Goal: Task Accomplishment & Management: Complete application form

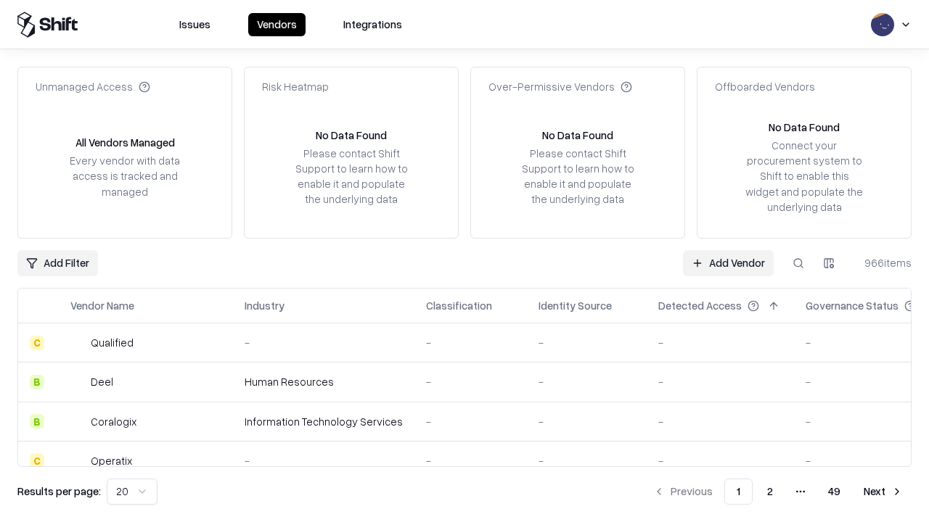
click at [728, 263] on link "Add Vendor" at bounding box center [728, 263] width 91 height 26
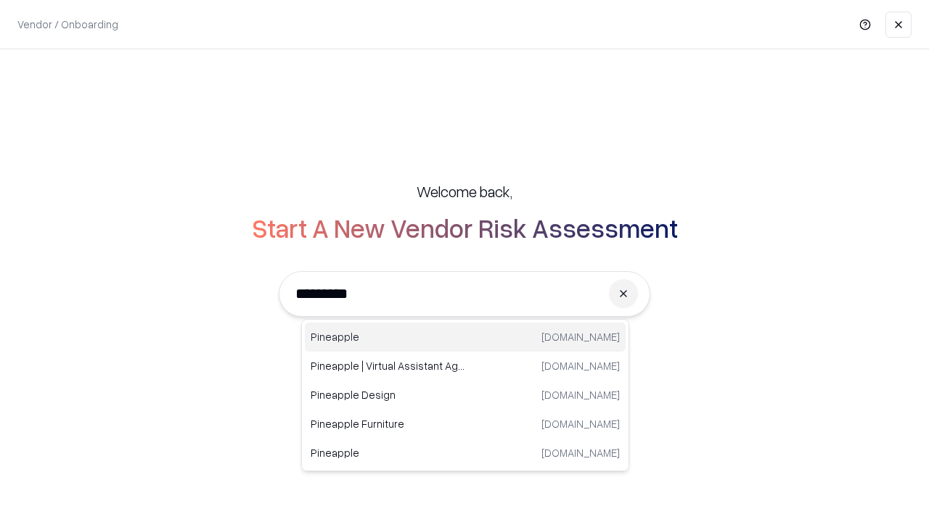
click at [465, 337] on div "Pineapple pineappleenergy.com" at bounding box center [465, 337] width 321 height 29
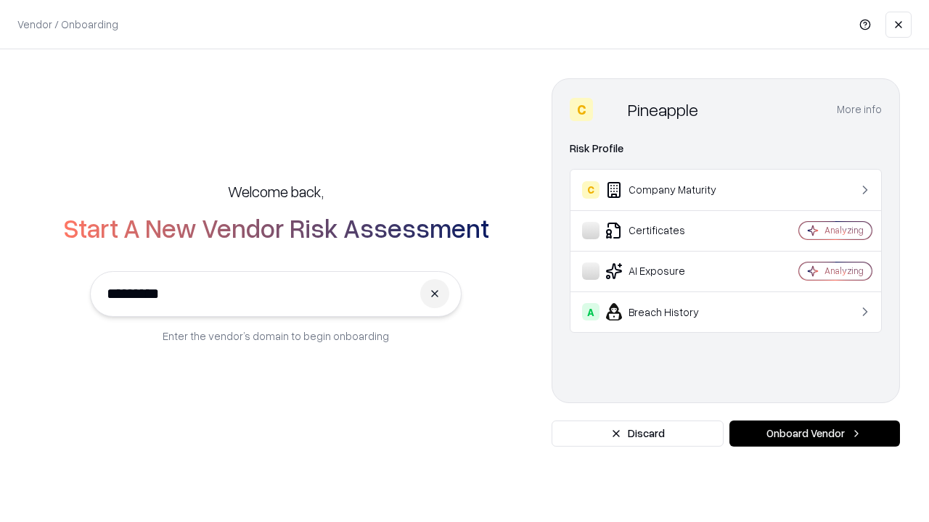
type input "*********"
click at [814, 434] on button "Onboard Vendor" at bounding box center [814, 434] width 170 height 26
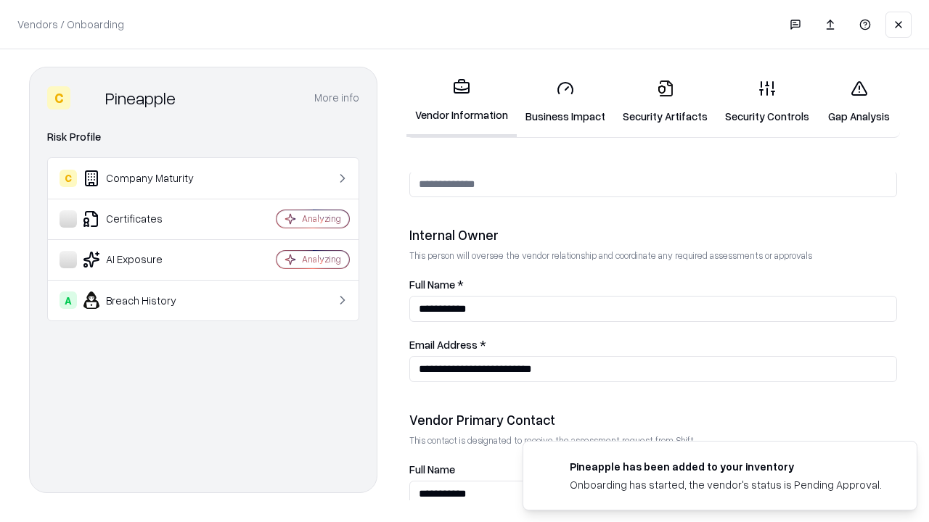
scroll to position [752, 0]
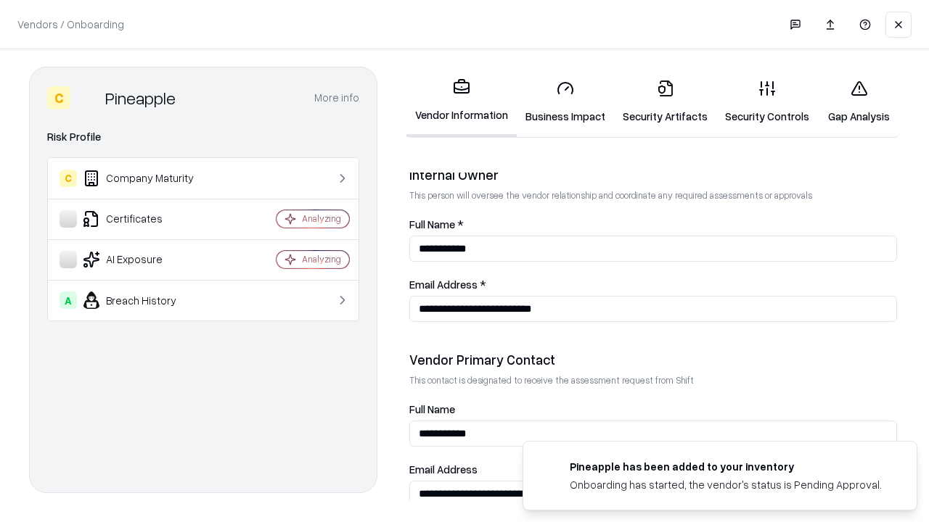
click at [565, 102] on link "Business Impact" at bounding box center [565, 101] width 97 height 67
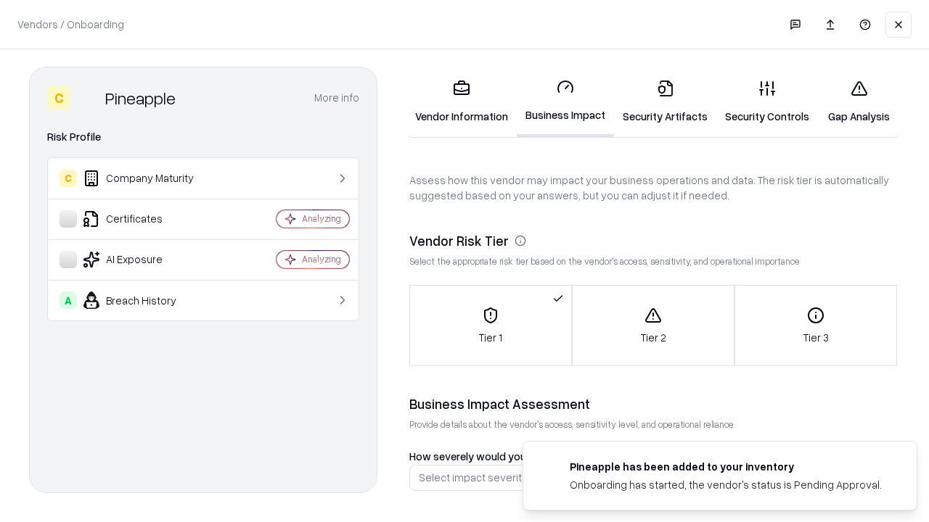
click at [665, 102] on link "Security Artifacts" at bounding box center [665, 101] width 102 height 67
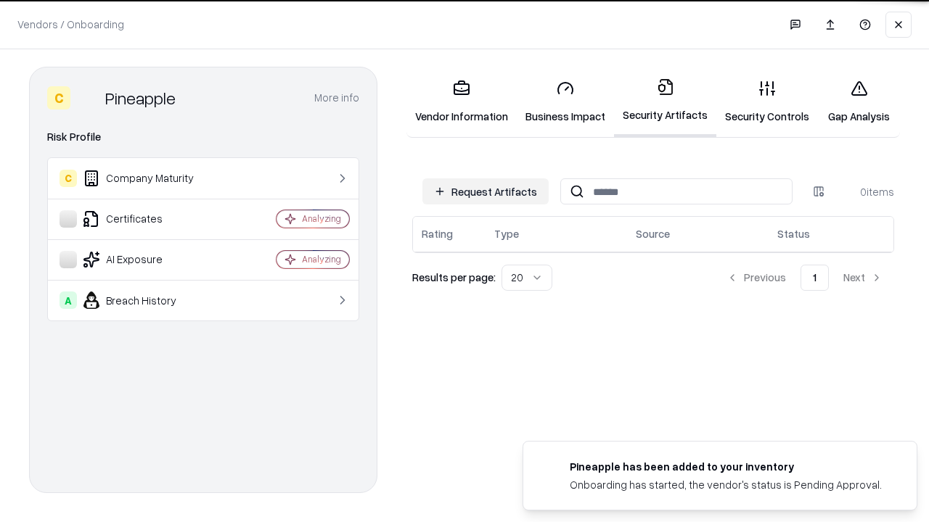
click at [485, 192] on button "Request Artifacts" at bounding box center [485, 191] width 126 height 26
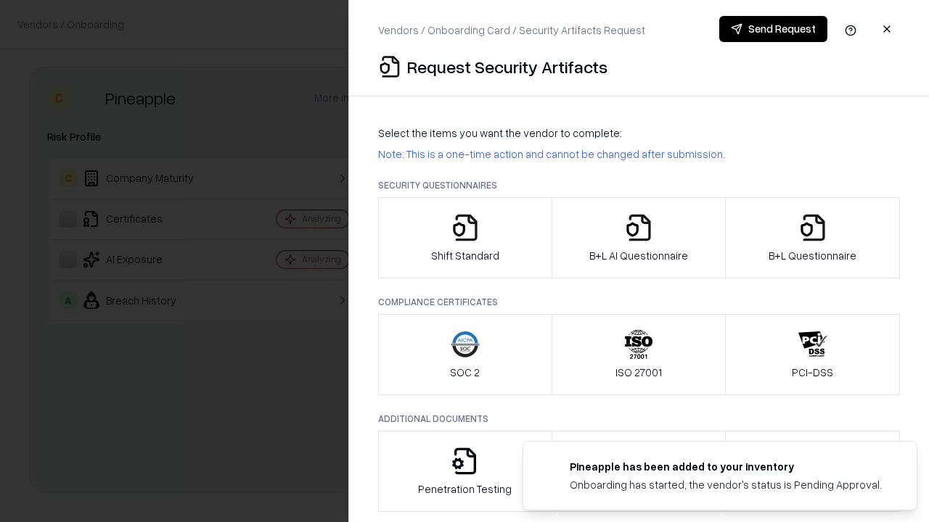
click at [464, 238] on icon "button" at bounding box center [465, 227] width 29 height 29
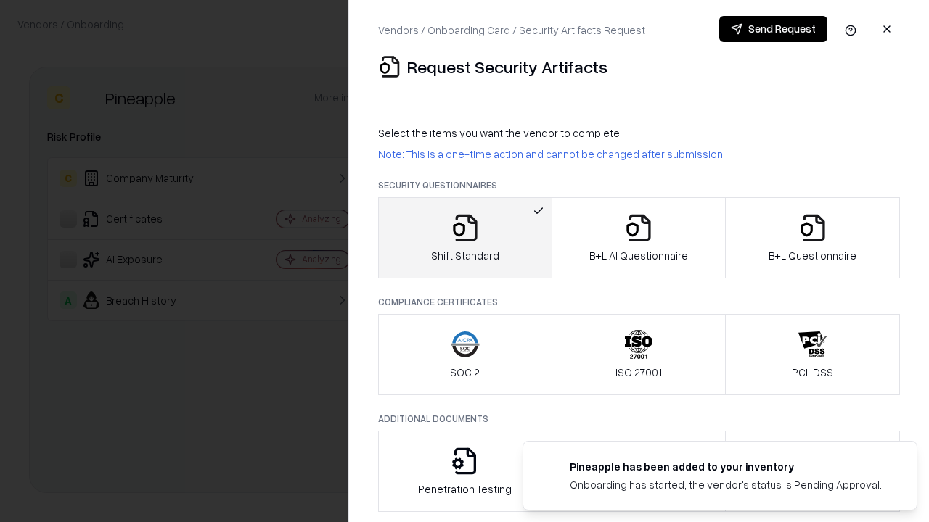
click at [773, 29] on button "Send Request" at bounding box center [773, 29] width 108 height 26
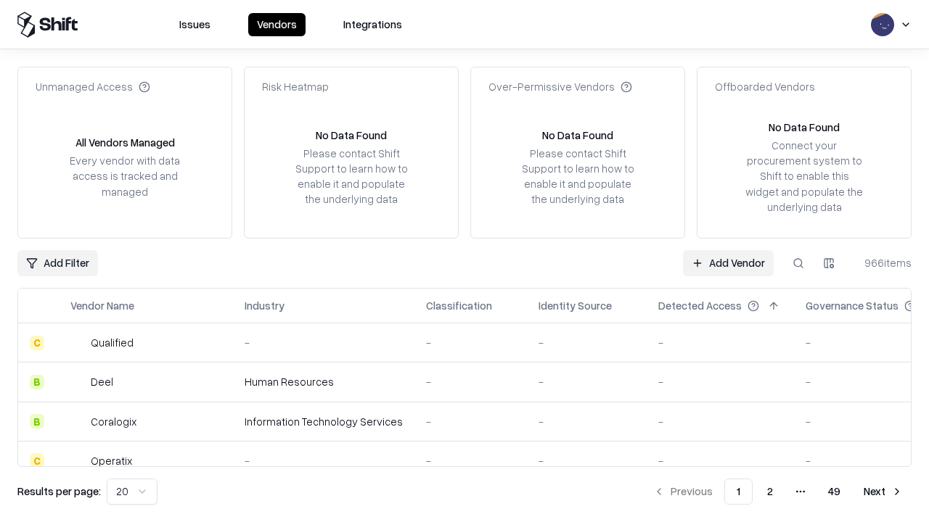
click at [798, 263] on button at bounding box center [798, 263] width 26 height 26
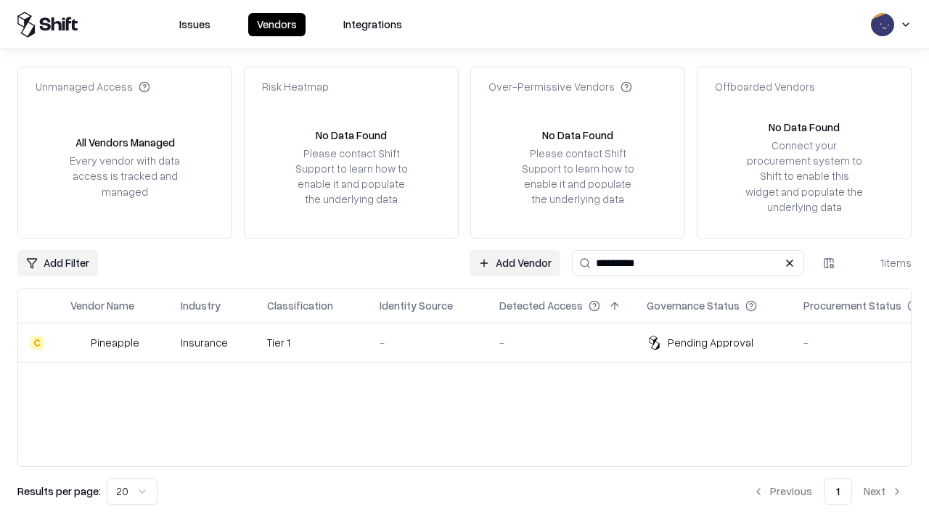
type input "*********"
click at [473, 342] on div "-" at bounding box center [427, 342] width 96 height 15
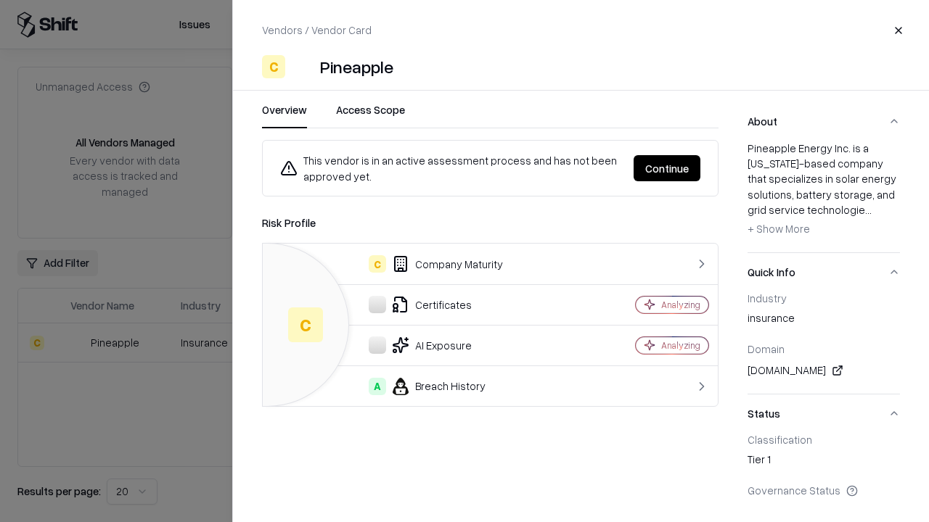
click at [667, 168] on button "Continue" at bounding box center [666, 168] width 67 height 26
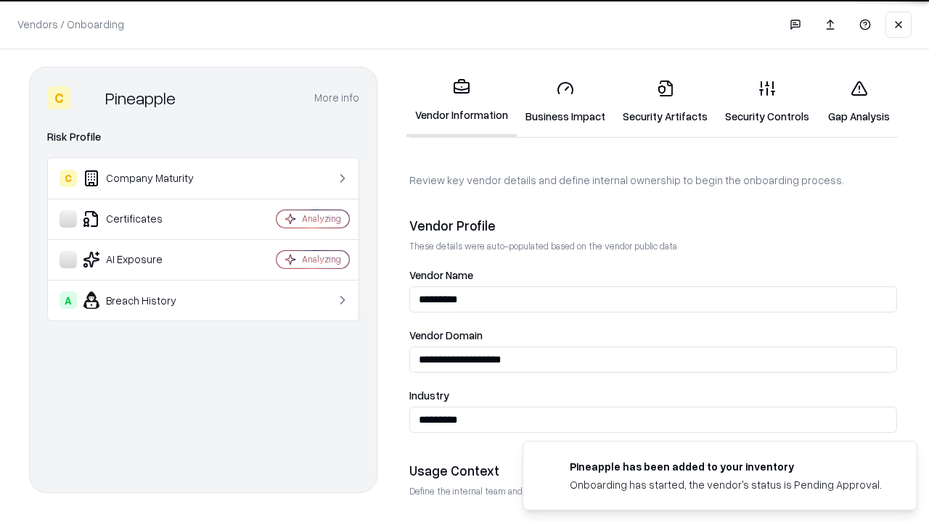
click at [665, 102] on link "Security Artifacts" at bounding box center [665, 101] width 102 height 67
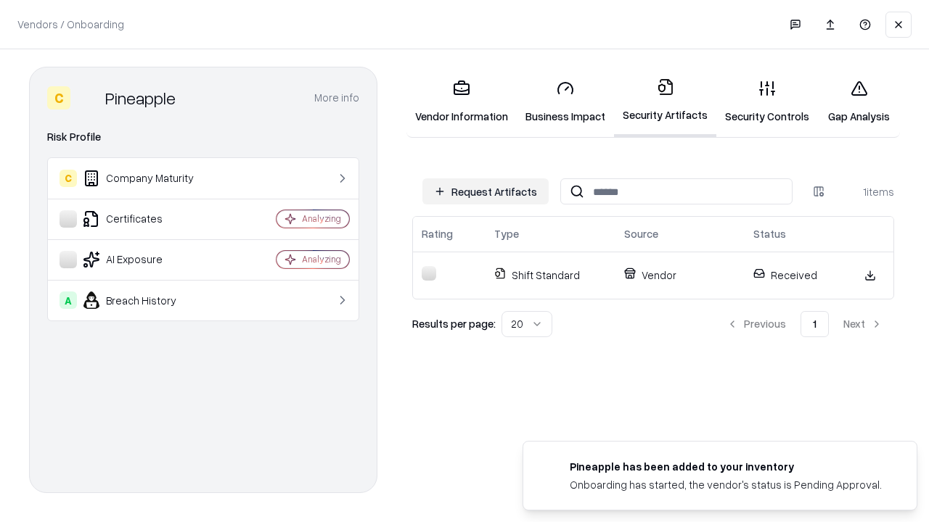
click at [767, 102] on link "Security Controls" at bounding box center [767, 101] width 102 height 67
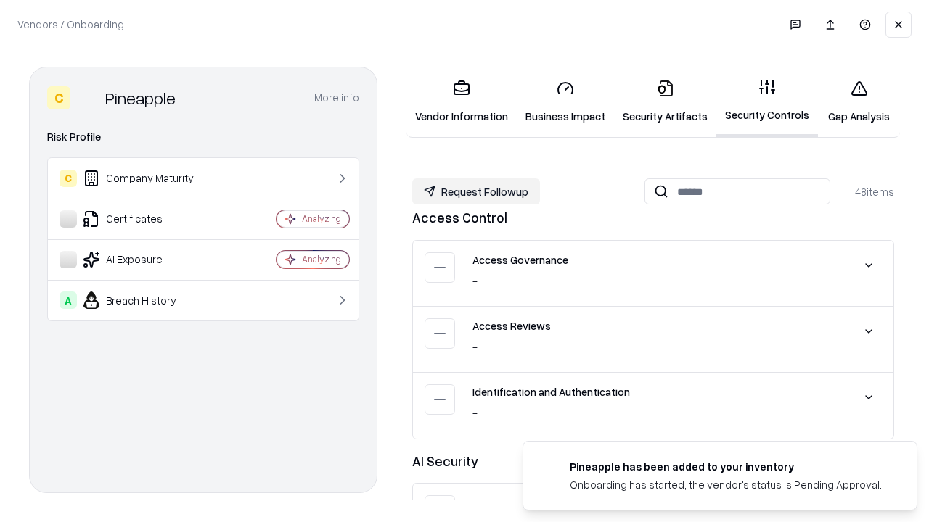
click at [476, 192] on button "Request Followup" at bounding box center [476, 191] width 128 height 26
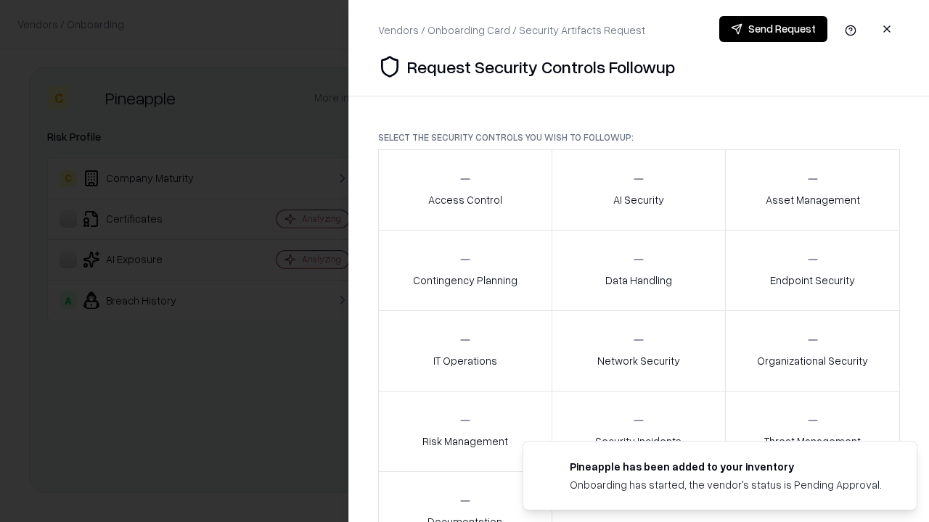
click at [464, 190] on div "Access Control" at bounding box center [465, 190] width 74 height 36
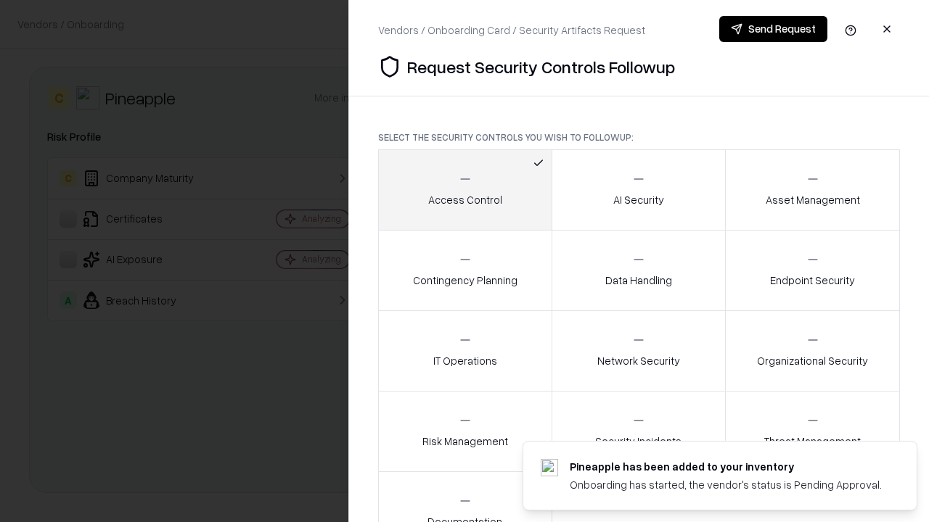
click at [773, 29] on button "Send Request" at bounding box center [773, 29] width 108 height 26
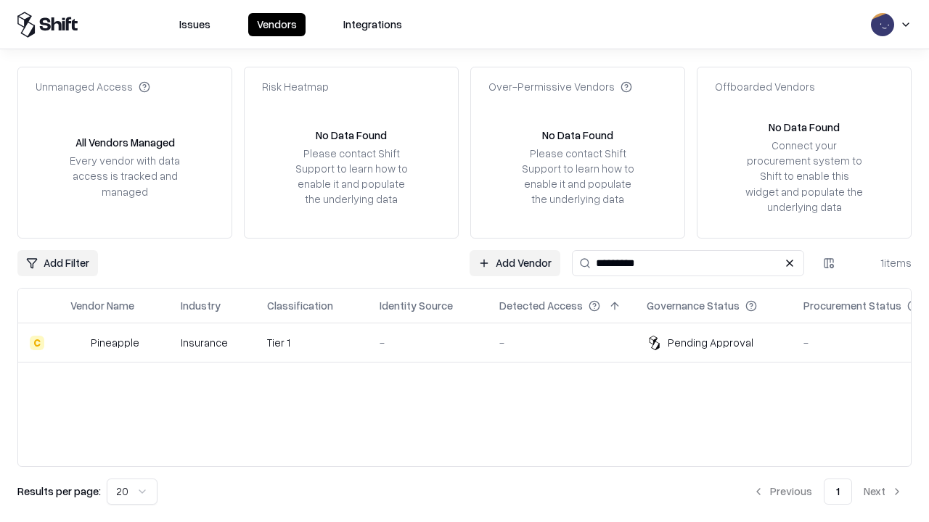
type input "*********"
click at [473, 342] on div "-" at bounding box center [427, 342] width 96 height 15
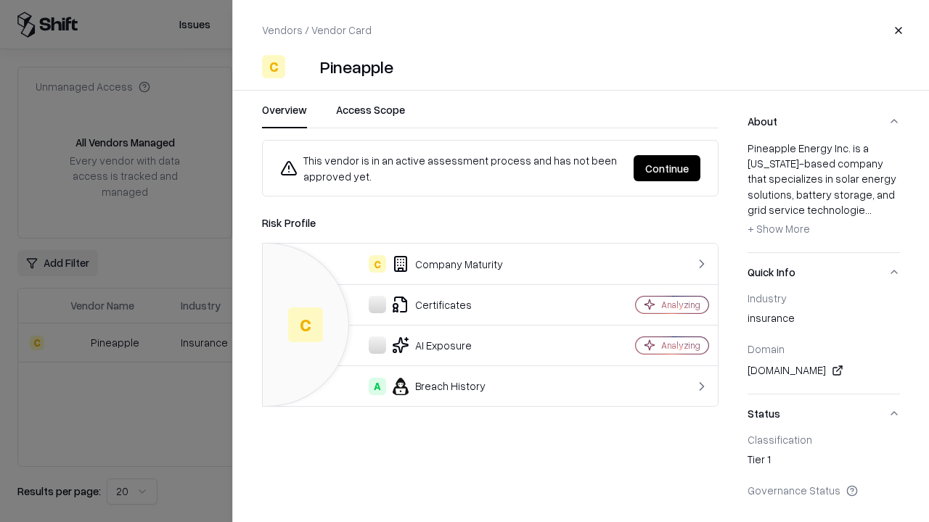
click at [667, 168] on button "Continue" at bounding box center [666, 168] width 67 height 26
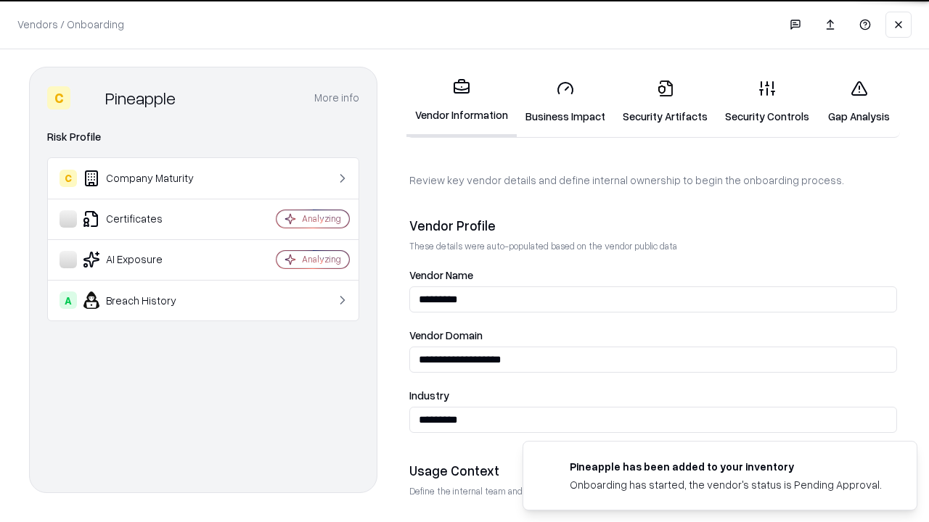
click at [858, 102] on link "Gap Analysis" at bounding box center [859, 101] width 82 height 67
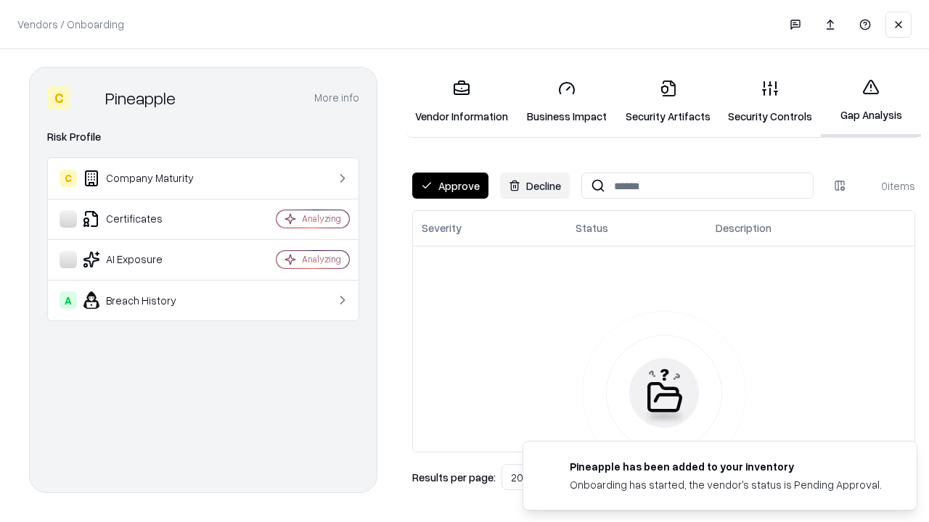
click at [450, 186] on button "Approve" at bounding box center [450, 186] width 76 height 26
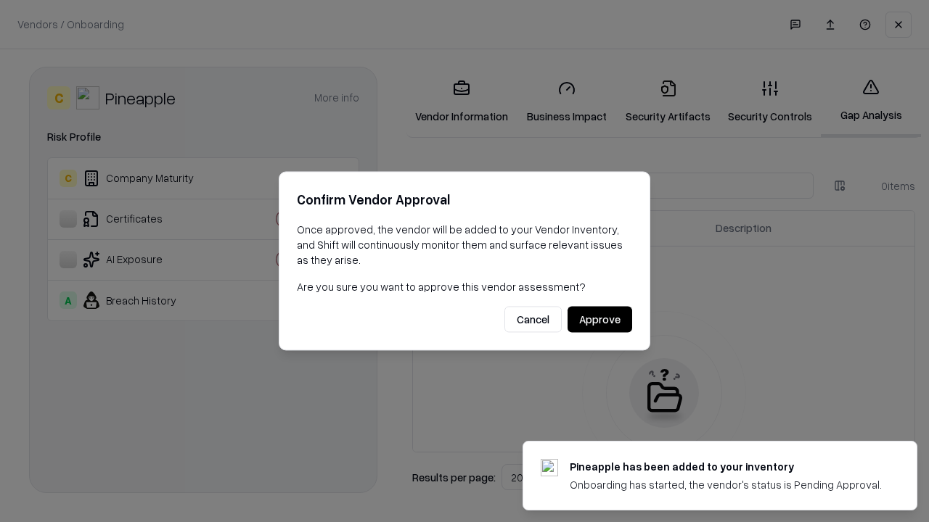
click at [599, 319] on button "Approve" at bounding box center [599, 320] width 65 height 26
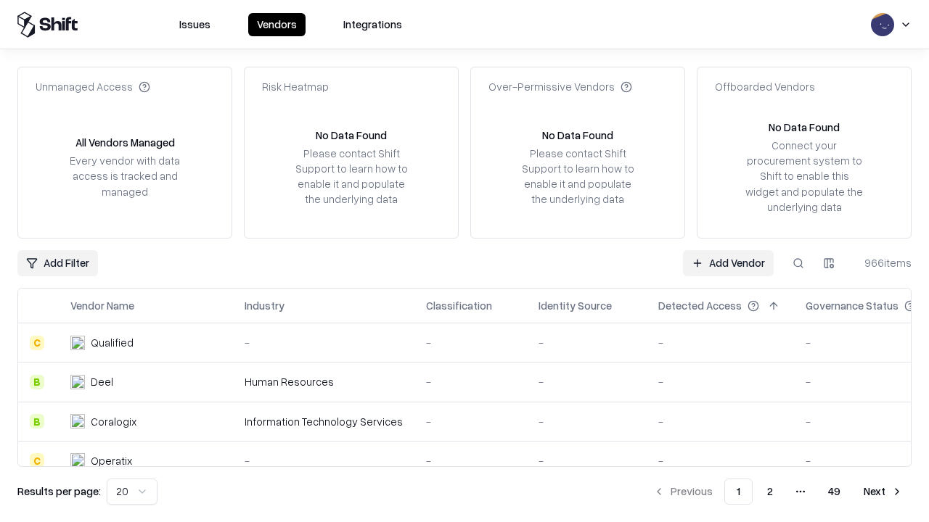
type input "*********"
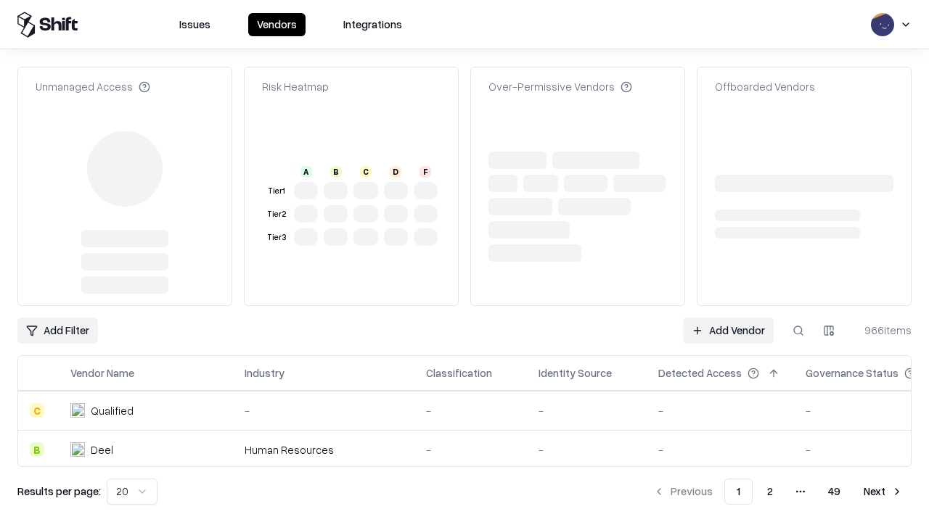
click at [728, 331] on link "Add Vendor" at bounding box center [728, 331] width 91 height 26
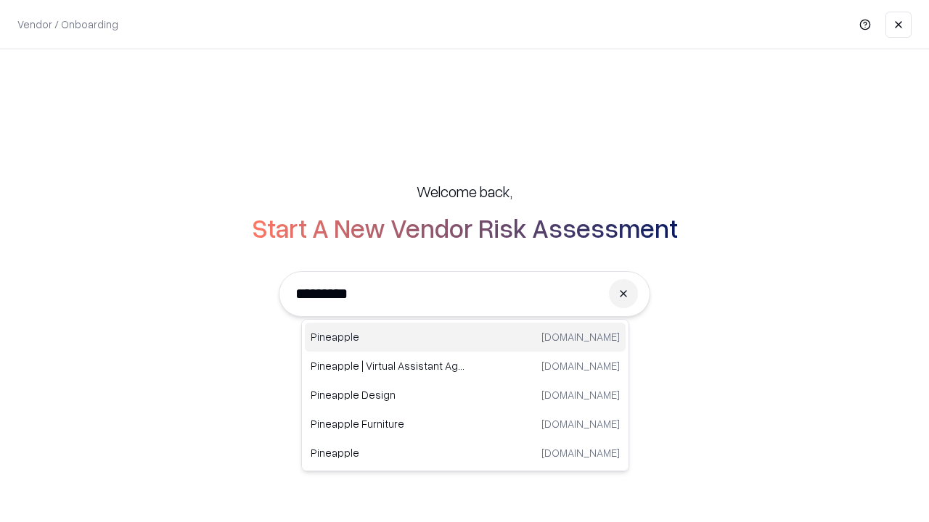
click at [465, 337] on div "Pineapple [DOMAIN_NAME]" at bounding box center [465, 337] width 321 height 29
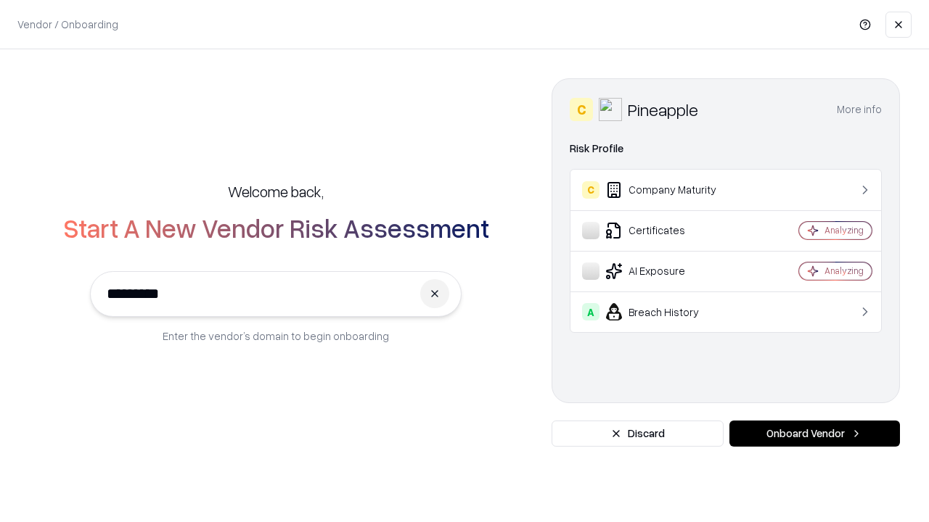
type input "*********"
click at [814, 434] on button "Onboard Vendor" at bounding box center [814, 434] width 170 height 26
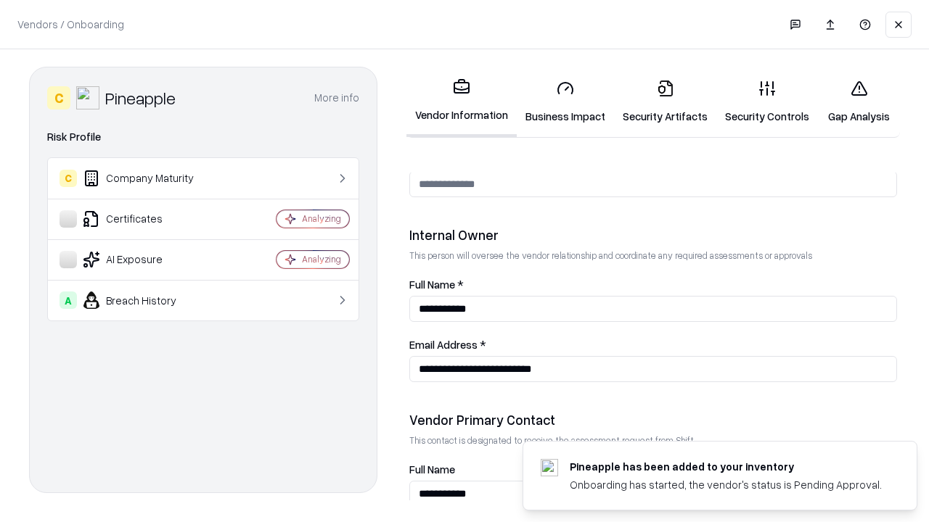
scroll to position [752, 0]
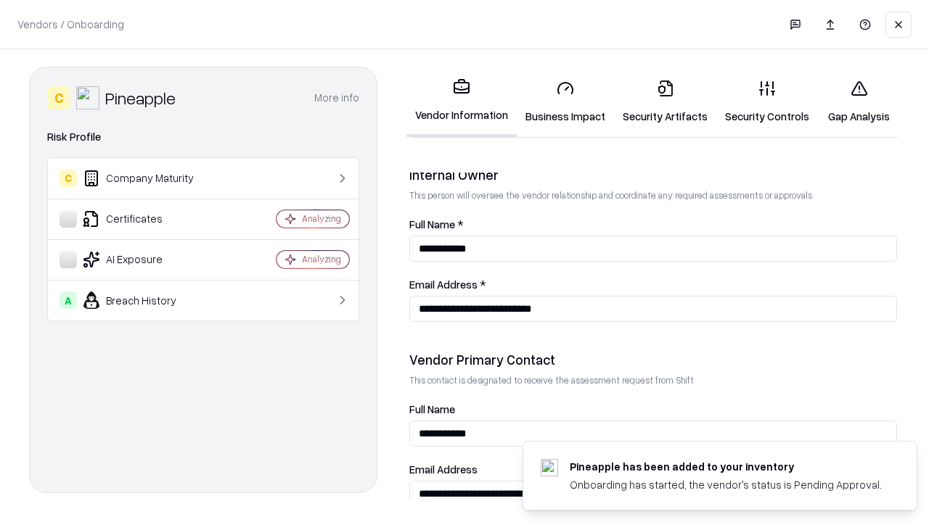
click at [858, 102] on link "Gap Analysis" at bounding box center [859, 101] width 82 height 67
